Goal: Obtain resource: Download file/media

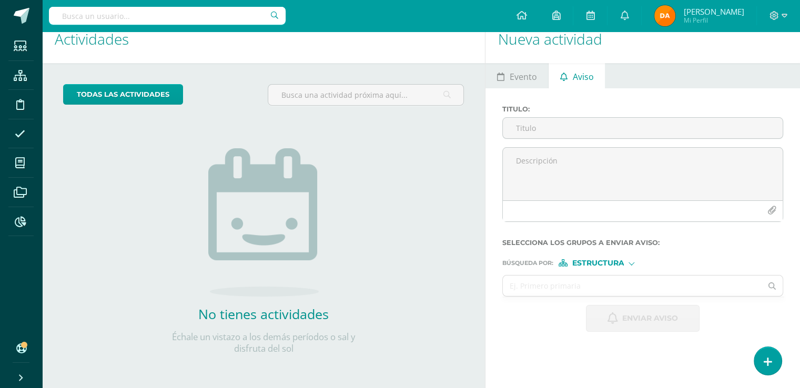
click at [231, 19] on input "text" at bounding box center [167, 16] width 237 height 18
type input "j"
type input "[PERSON_NAME]"
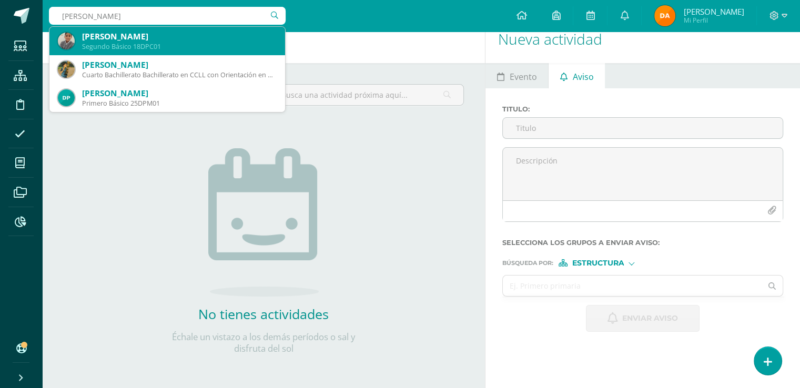
click at [146, 28] on div "[PERSON_NAME] Segundo Básico 18DPC01" at bounding box center [167, 41] width 219 height 28
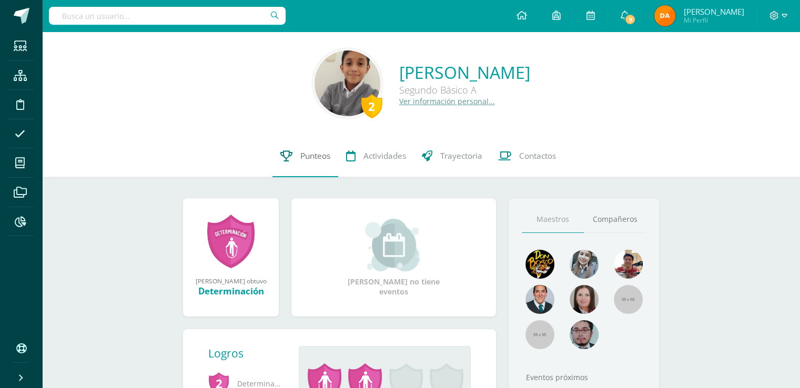
click at [295, 167] on link "Punteos" at bounding box center [306, 156] width 66 height 42
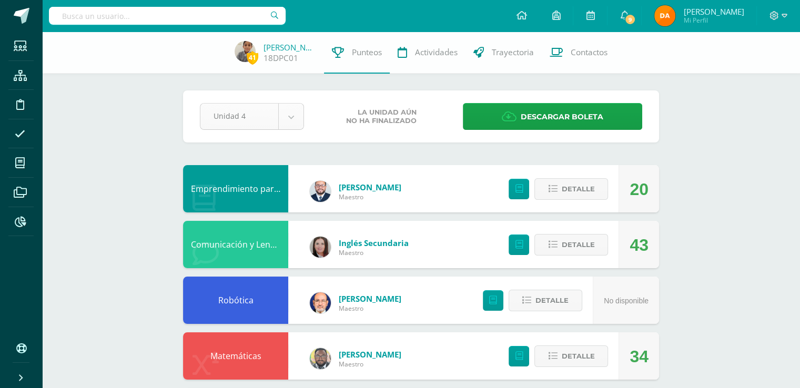
click at [304, 107] on div "Unidad 4" at bounding box center [252, 116] width 104 height 27
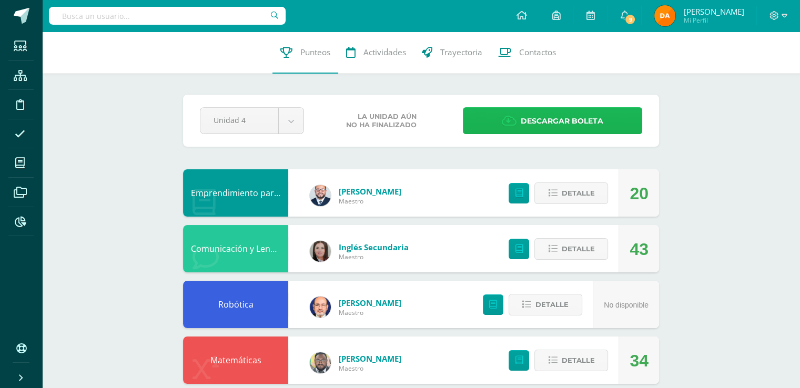
click at [538, 115] on span "Descargar boleta" at bounding box center [562, 121] width 83 height 26
